Goal: Task Accomplishment & Management: Manage account settings

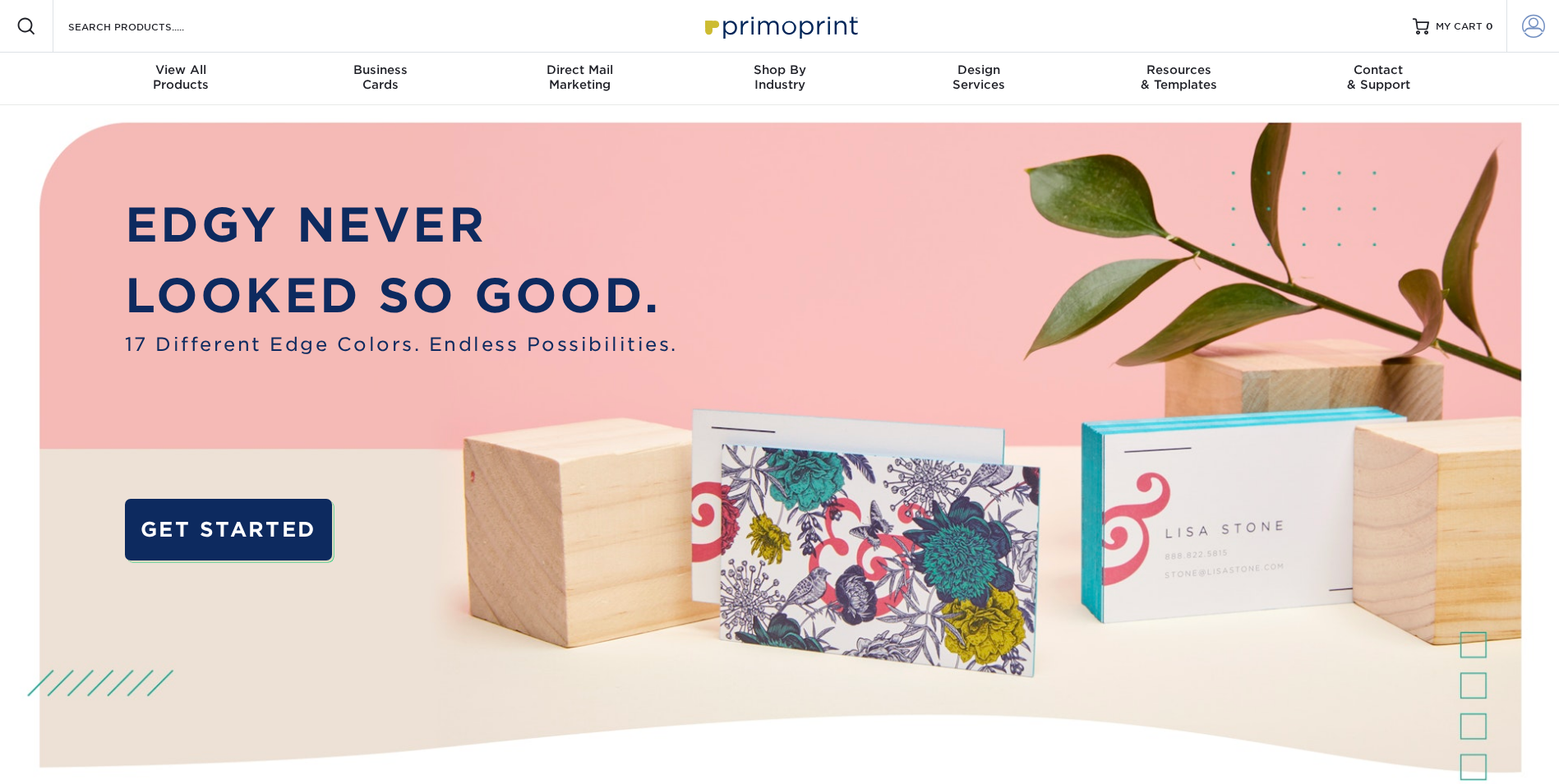
click at [1535, 30] on span at bounding box center [1533, 26] width 23 height 23
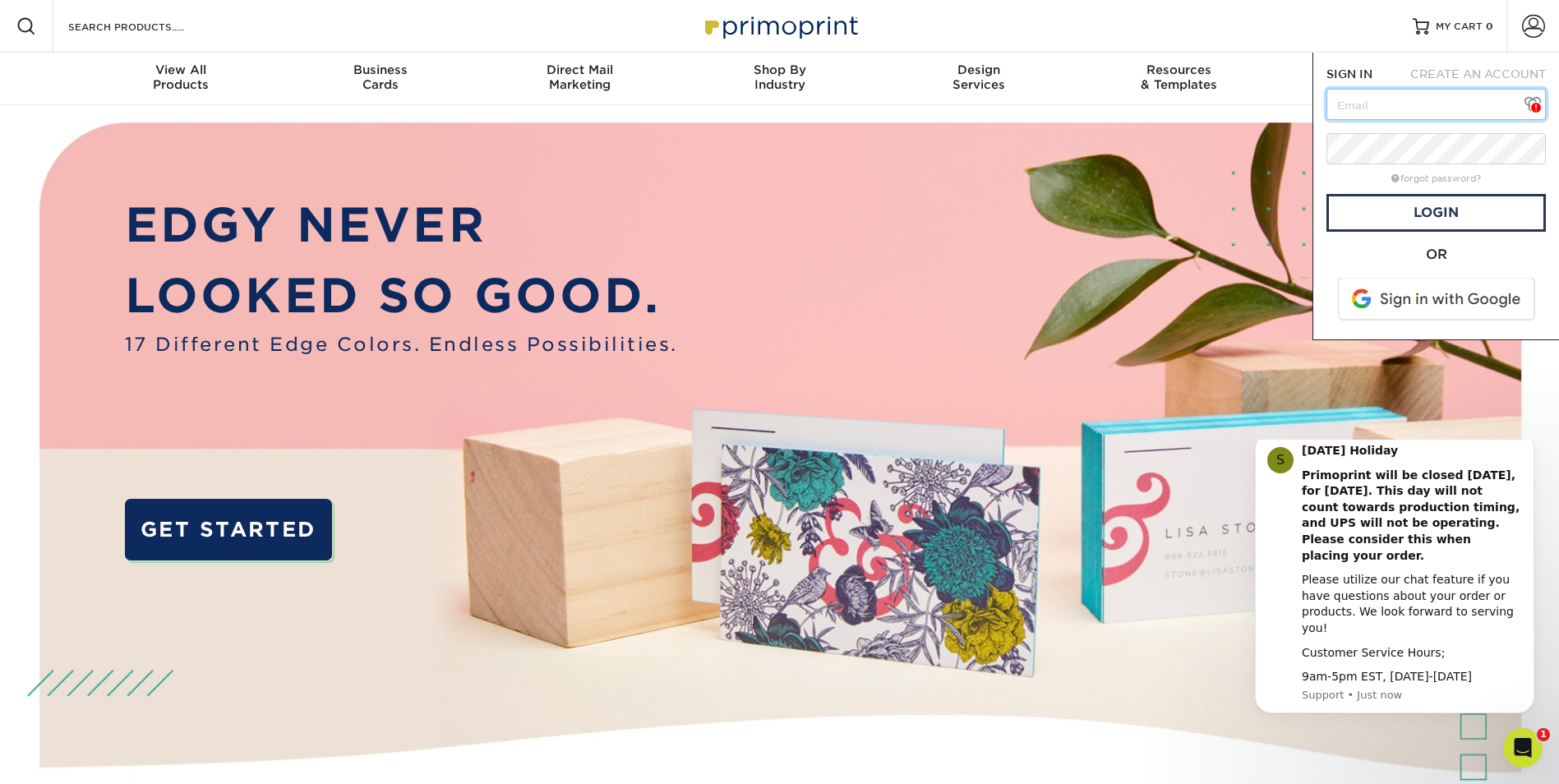
click at [1351, 112] on input "text" at bounding box center [1436, 104] width 220 height 31
paste input "[EMAIL_ADDRESS][DOMAIN_NAME]"
type input "[EMAIL_ADDRESS][DOMAIN_NAME]"
click at [1465, 215] on link "Login" at bounding box center [1436, 213] width 220 height 38
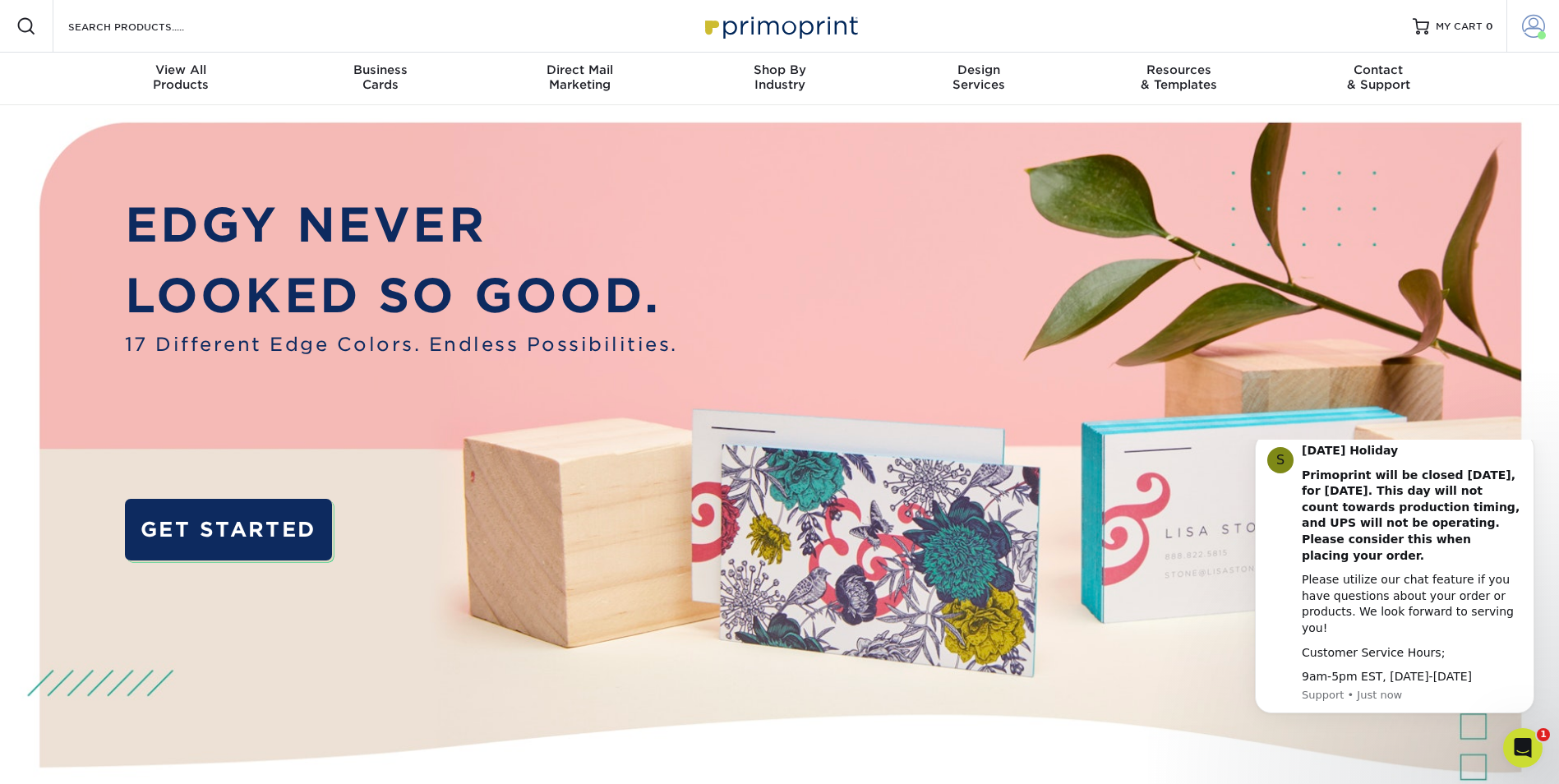
click at [1529, 24] on span at bounding box center [1533, 26] width 23 height 23
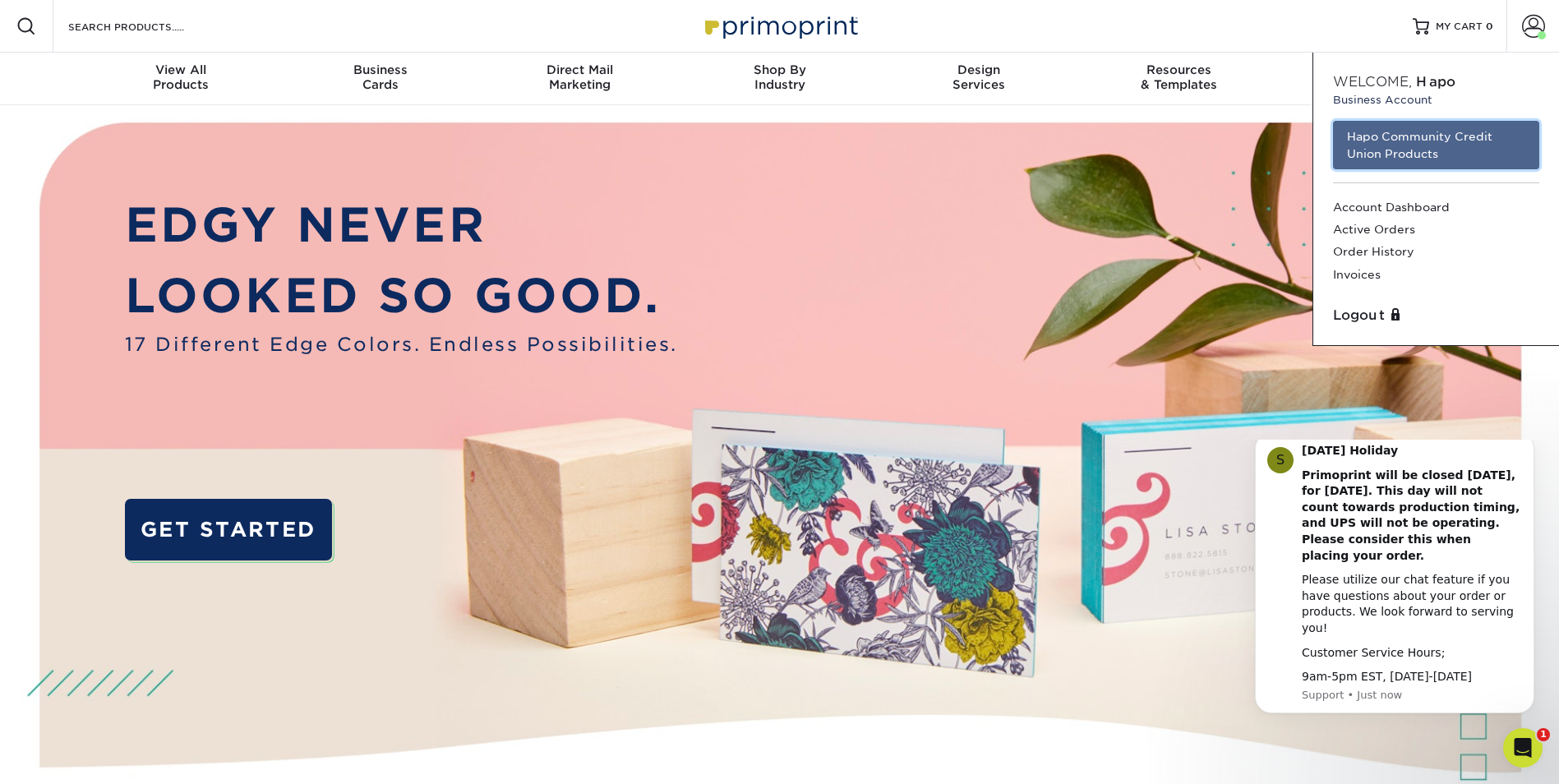
click at [1365, 139] on link "Hapo Community Credit Union Products" at bounding box center [1436, 144] width 206 height 48
